Goal: Find specific page/section: Find specific page/section

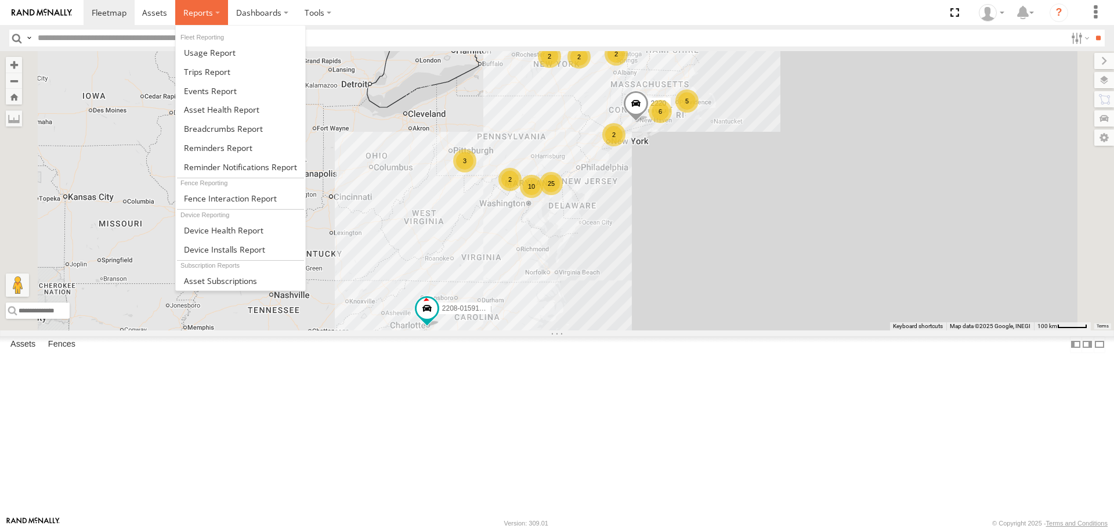
click at [209, 12] on span at bounding box center [198, 12] width 30 height 11
click at [212, 109] on span at bounding box center [221, 109] width 75 height 11
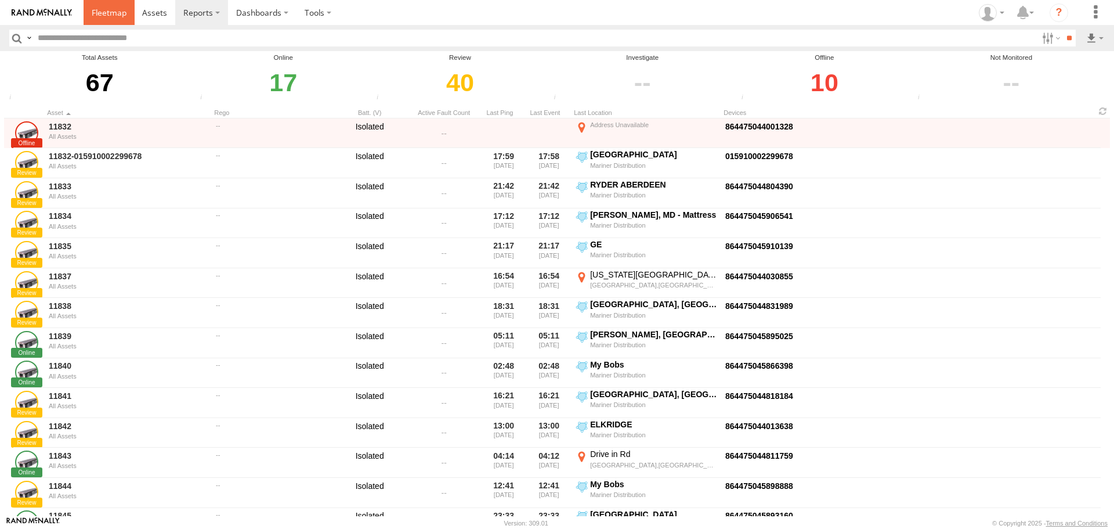
click at [102, 12] on span at bounding box center [109, 12] width 35 height 11
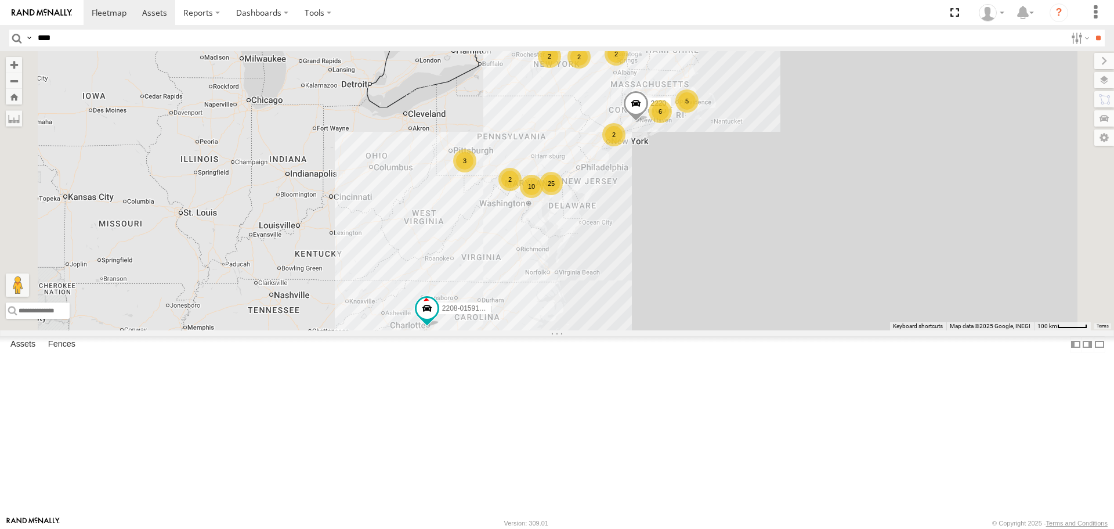
click at [1092, 30] on input "**" at bounding box center [1098, 38] width 13 height 17
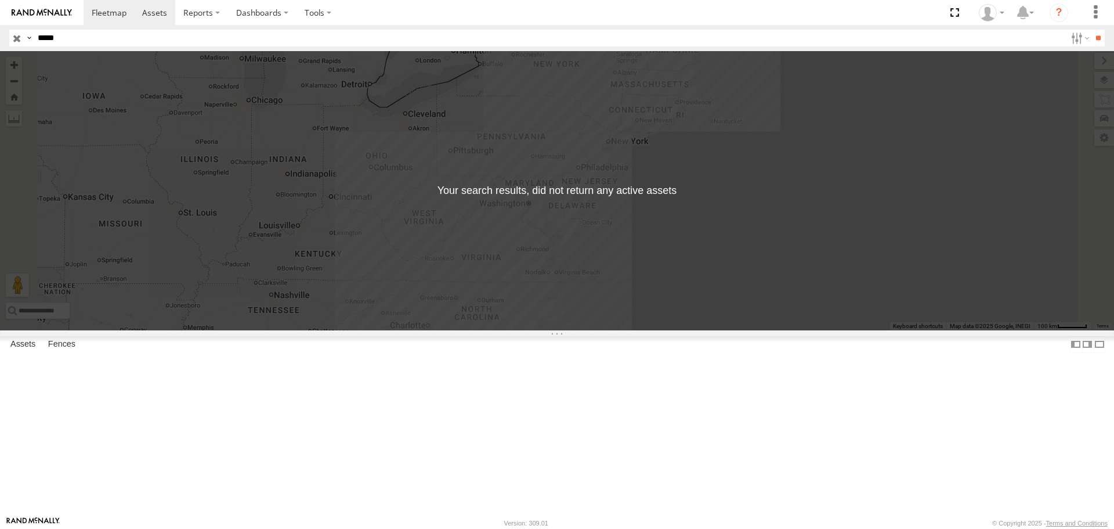
type input "****"
click at [1092, 30] on input "**" at bounding box center [1098, 38] width 13 height 17
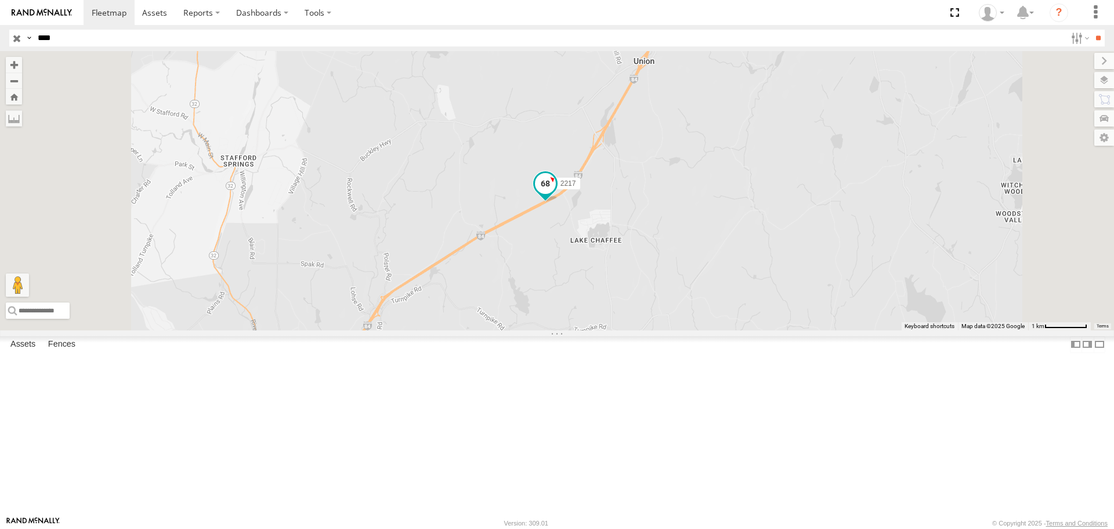
click at [556, 194] on span at bounding box center [545, 183] width 21 height 21
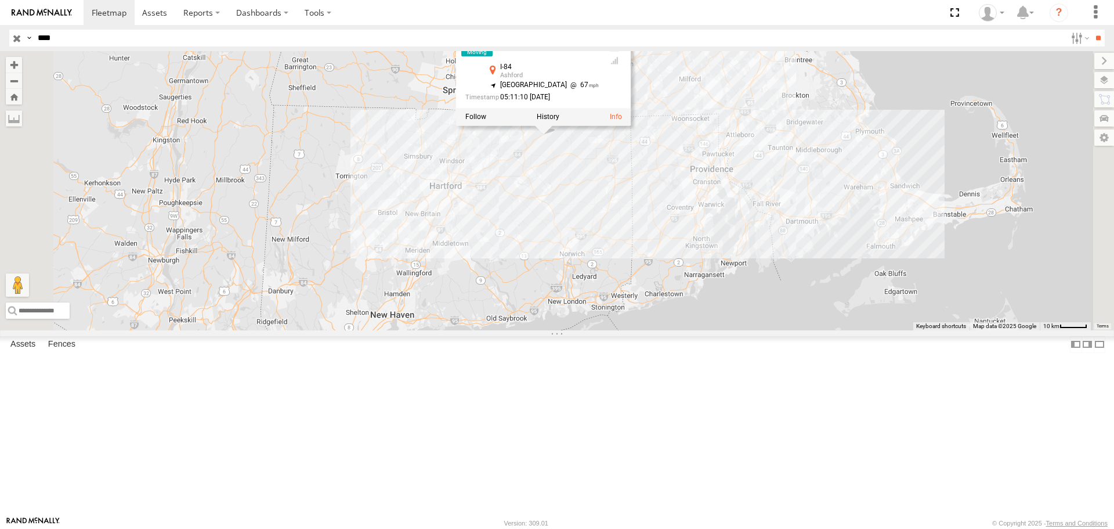
drag, startPoint x: 667, startPoint y: 335, endPoint x: 657, endPoint y: 349, distance: 17.5
click at [657, 330] on div "2217 2217 All Assets I-84 Ashford 41.94534 , -72.21146 North East 67 05:11:10 1…" at bounding box center [557, 190] width 1114 height 279
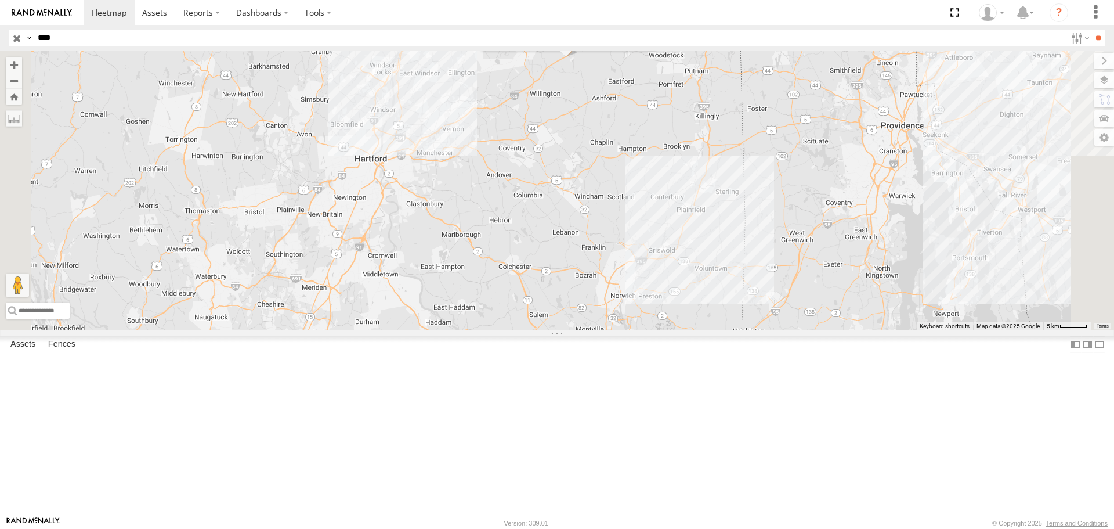
click at [676, 296] on div "2217 2217 All Assets I-84 Ashford 41.94534 , -72.21146 North East 67 05:11:10 1…" at bounding box center [557, 190] width 1114 height 279
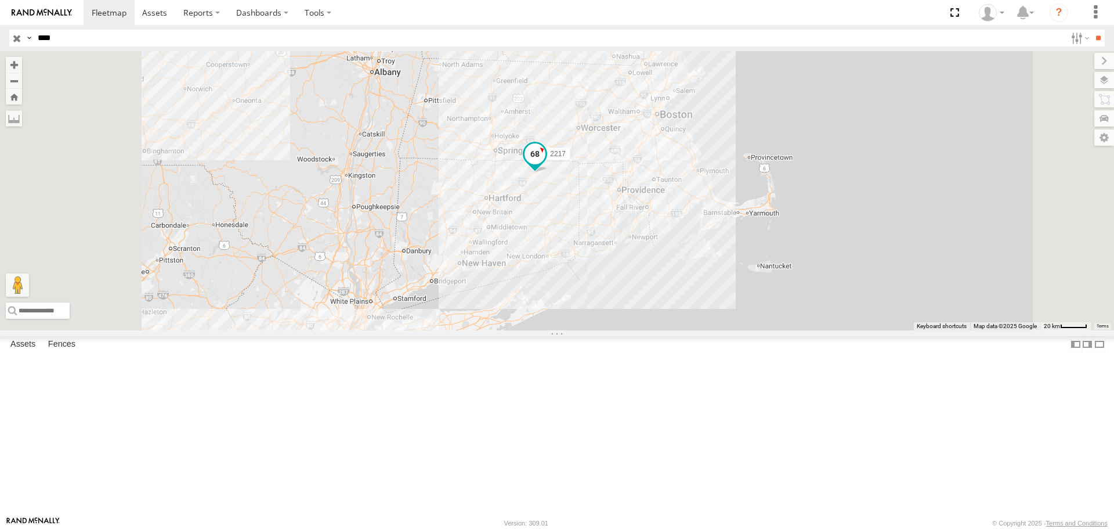
click at [548, 173] on span at bounding box center [535, 157] width 26 height 31
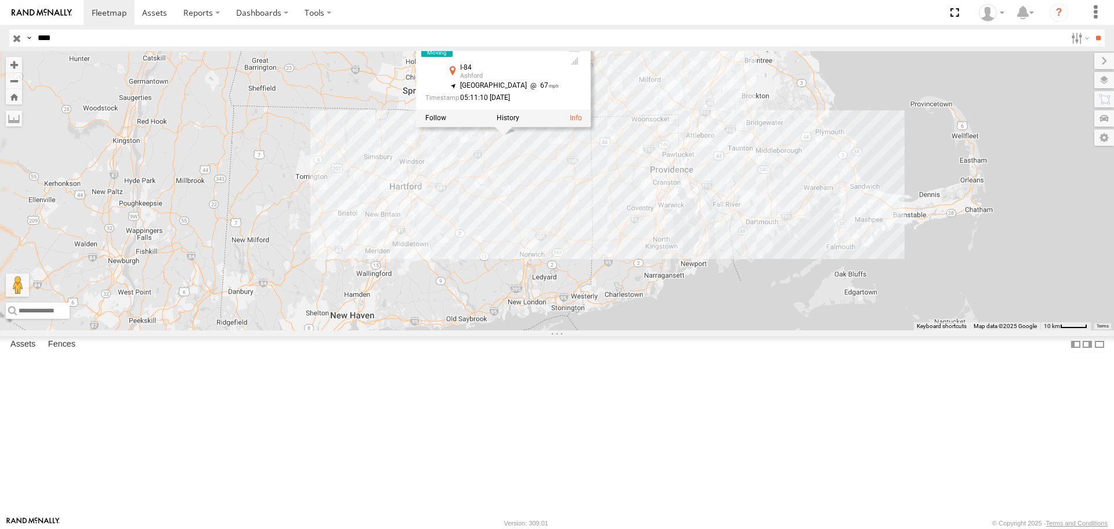
click at [689, 283] on div "2217 2217 All Assets I-84 Ashford 41.94534 , -72.21146 North East 67 05:11:10 1…" at bounding box center [557, 190] width 1114 height 279
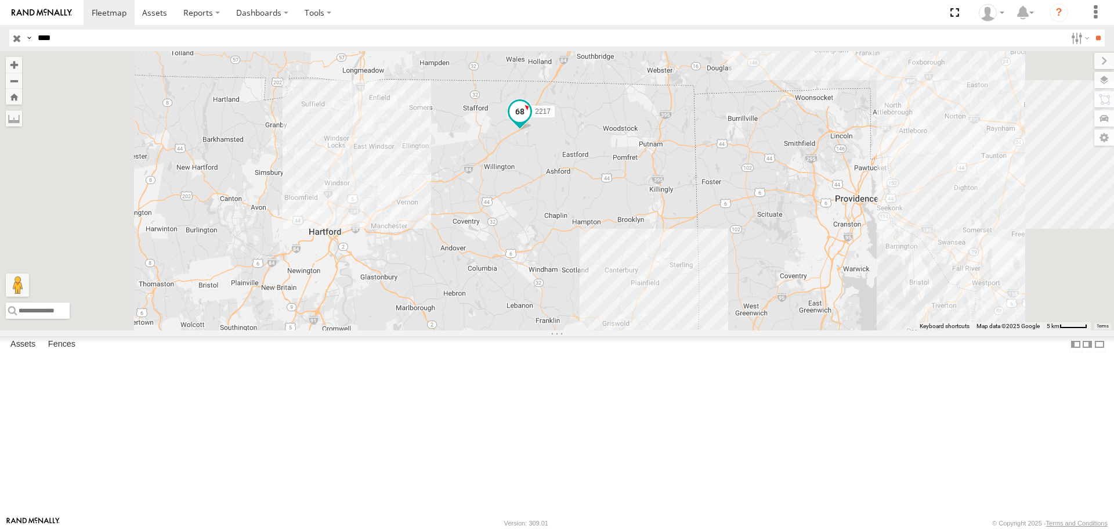
click at [533, 130] on span at bounding box center [520, 114] width 26 height 31
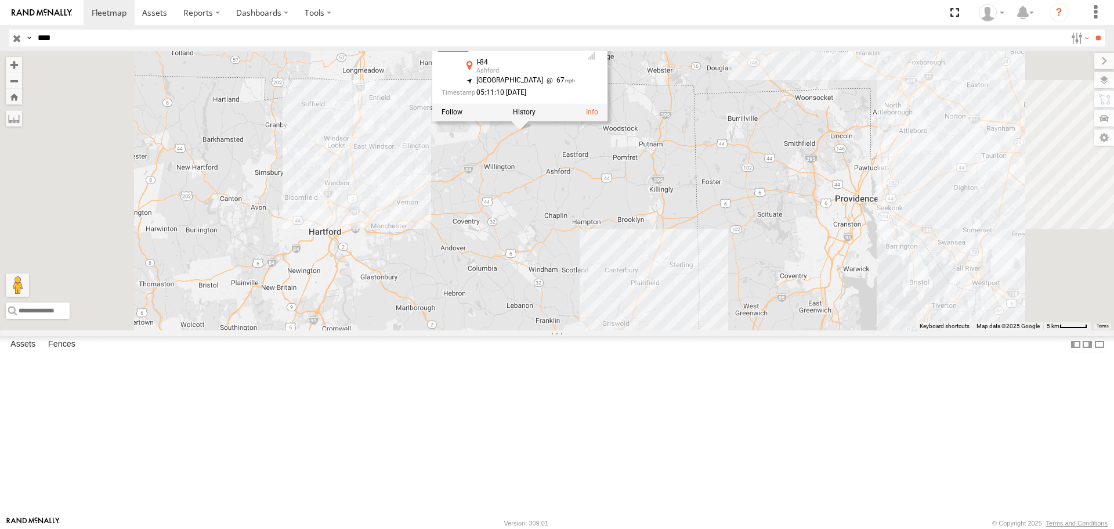
click at [710, 237] on div "2217 2217 All Assets I-84 Ashford 41.94534 , -72.21146 North East 67 05:11:10 1…" at bounding box center [557, 190] width 1114 height 279
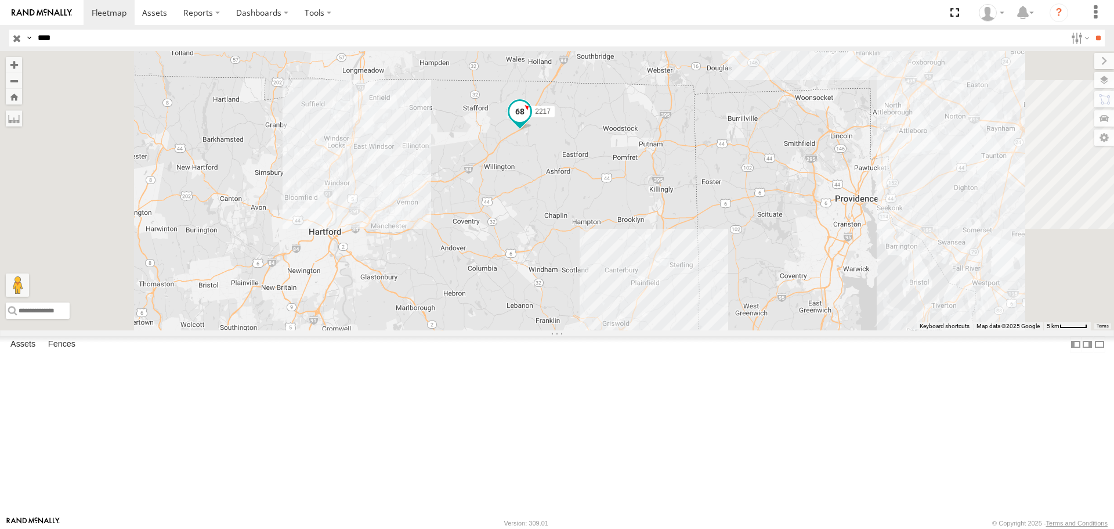
click at [530, 122] on span at bounding box center [520, 111] width 21 height 21
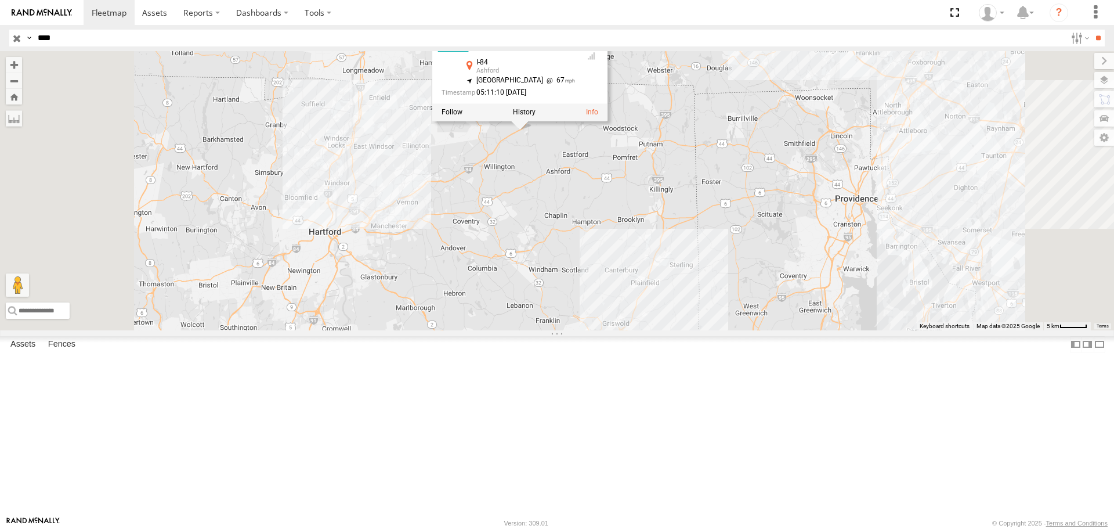
click at [699, 275] on div "2217 2217 All Assets I-84 Ashford 41.94534 , -72.21146 North East 67 05:11:10 1…" at bounding box center [557, 190] width 1114 height 279
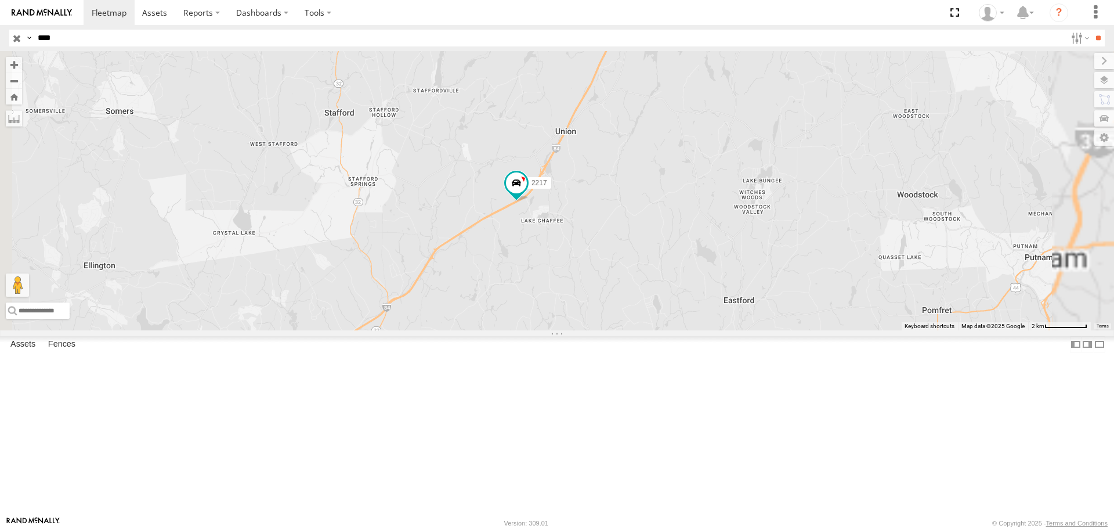
drag, startPoint x: 661, startPoint y: 205, endPoint x: 680, endPoint y: 388, distance: 184.4
click at [680, 330] on div "2217" at bounding box center [557, 190] width 1114 height 279
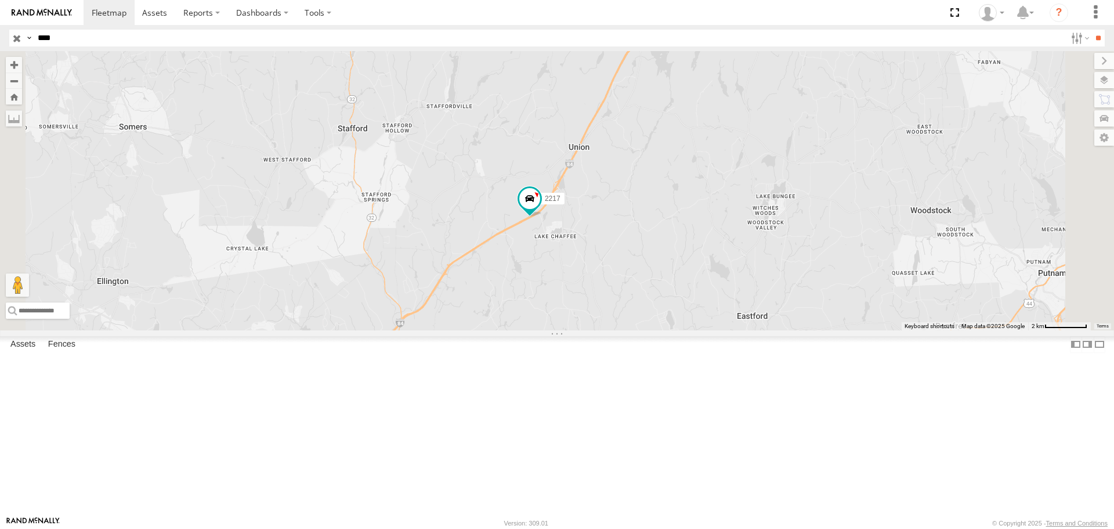
drag, startPoint x: 801, startPoint y: 205, endPoint x: 686, endPoint y: 315, distance: 158.0
click at [686, 315] on div "2217" at bounding box center [557, 190] width 1114 height 279
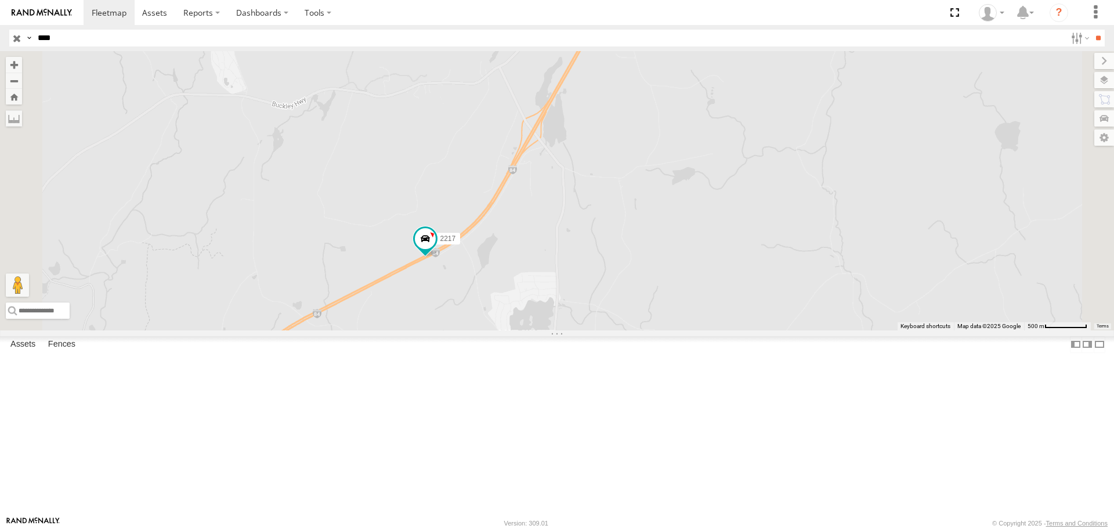
drag, startPoint x: 664, startPoint y: 318, endPoint x: 660, endPoint y: 260, distance: 58.2
click at [660, 260] on div "2217" at bounding box center [557, 190] width 1114 height 279
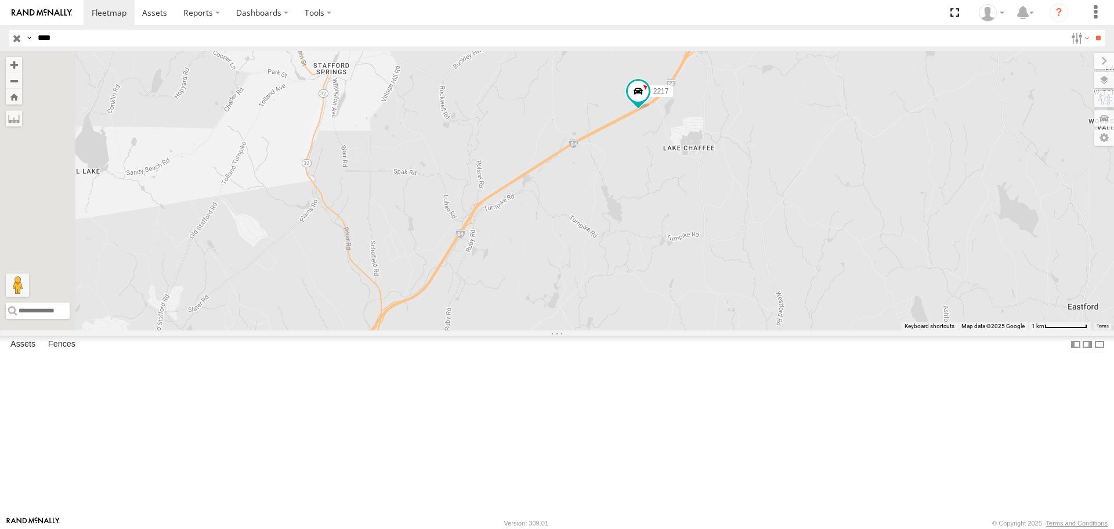
drag, startPoint x: 500, startPoint y: 388, endPoint x: 749, endPoint y: 244, distance: 288.3
click at [749, 244] on div "2217" at bounding box center [557, 190] width 1114 height 279
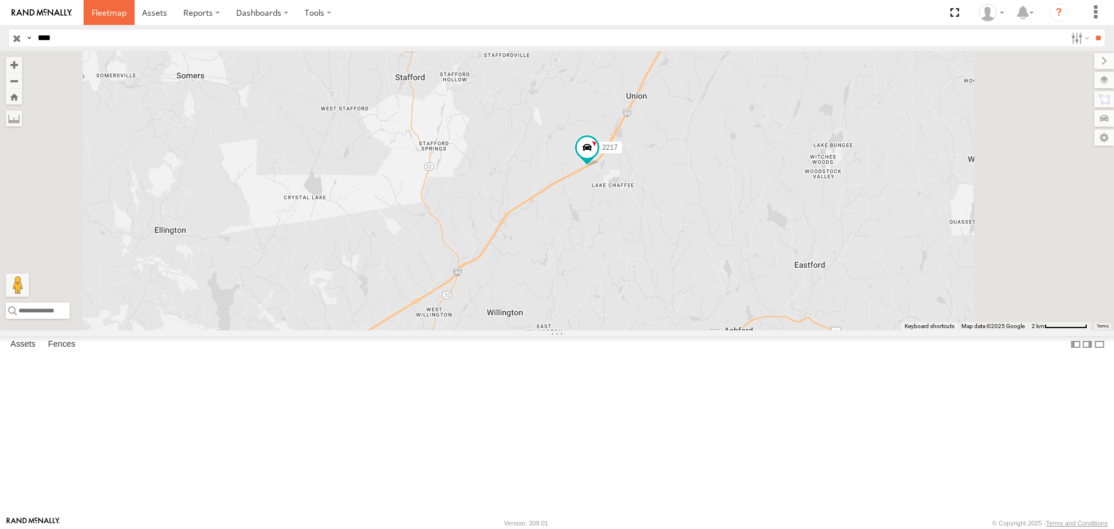
click at [100, 12] on span at bounding box center [109, 12] width 35 height 11
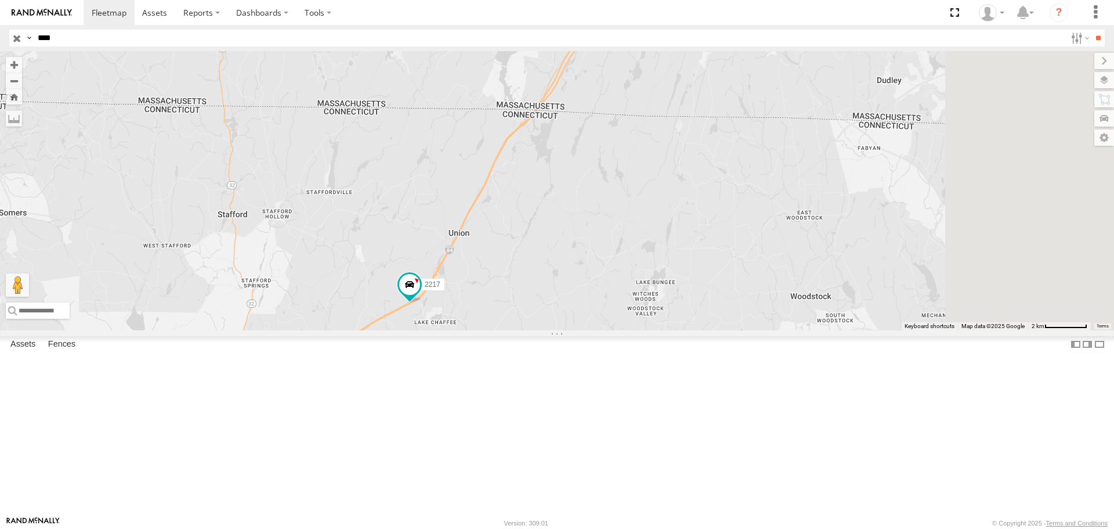
drag, startPoint x: 494, startPoint y: 371, endPoint x: 461, endPoint y: 406, distance: 47.6
click at [461, 330] on div "2217" at bounding box center [557, 190] width 1114 height 279
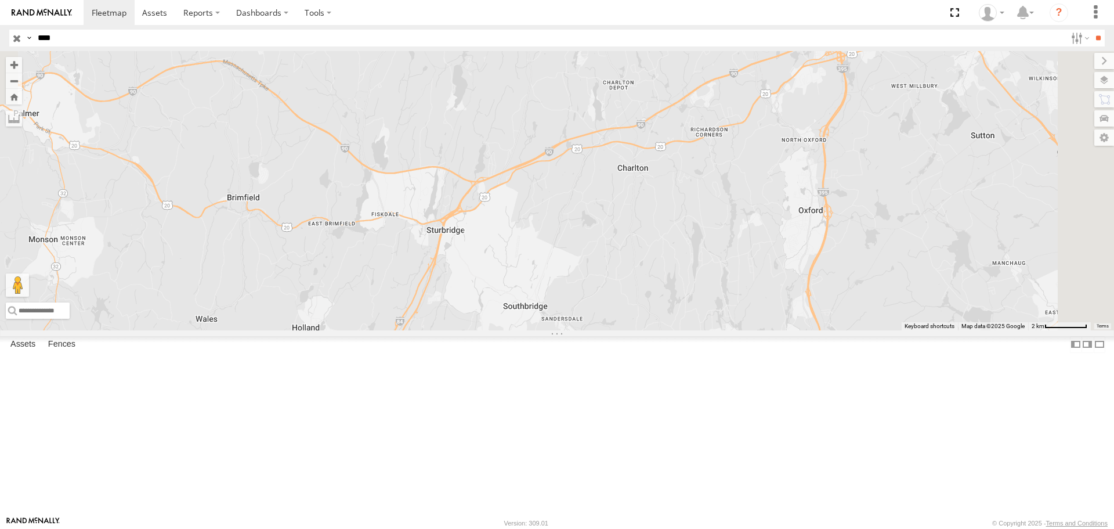
drag, startPoint x: 646, startPoint y: 270, endPoint x: 498, endPoint y: 496, distance: 270.1
click at [498, 330] on div "2217" at bounding box center [557, 190] width 1114 height 279
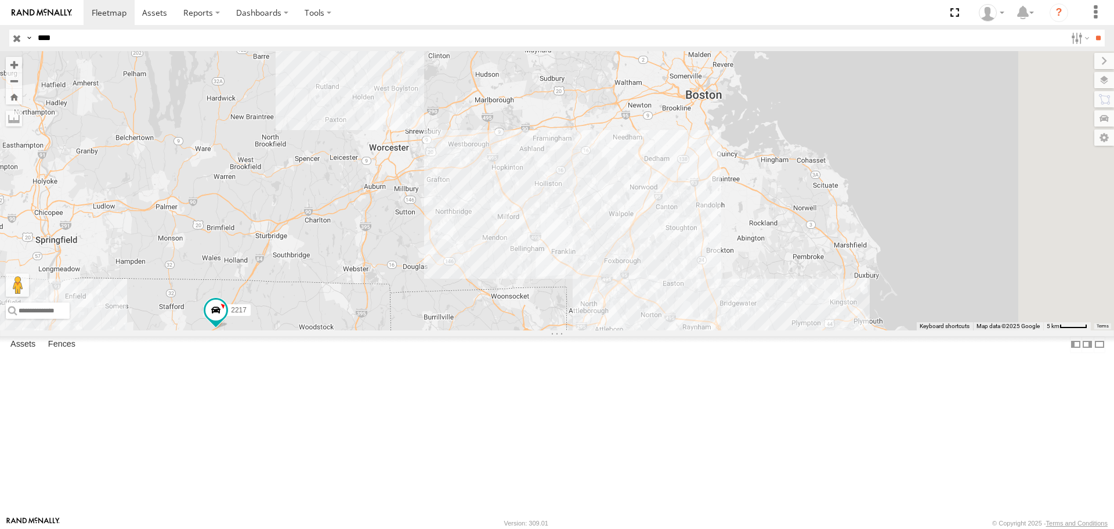
drag, startPoint x: 827, startPoint y: 261, endPoint x: 661, endPoint y: 244, distance: 166.8
click at [661, 244] on div "2217" at bounding box center [557, 190] width 1114 height 279
